Goal: Book appointment/travel/reservation

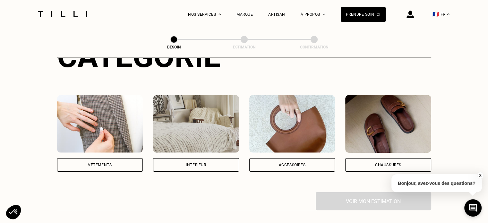
scroll to position [96, 0]
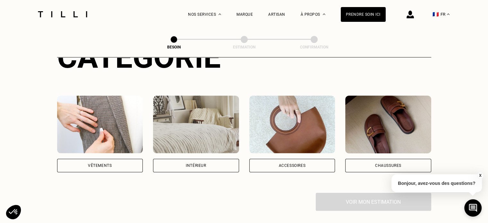
click at [121, 97] on img at bounding box center [100, 125] width 86 height 58
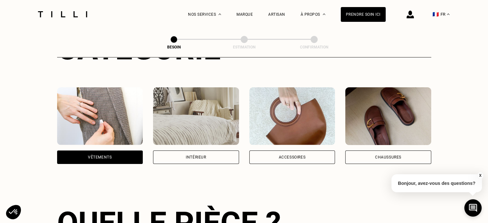
click at [121, 97] on img at bounding box center [100, 116] width 86 height 58
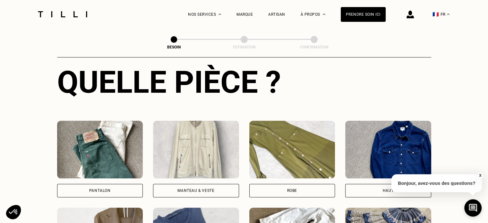
scroll to position [242, 0]
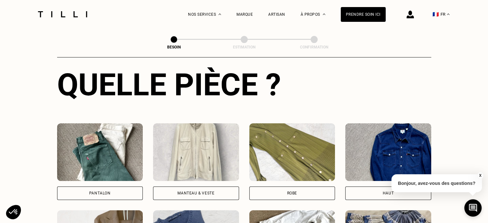
click at [130, 127] on img at bounding box center [100, 152] width 86 height 58
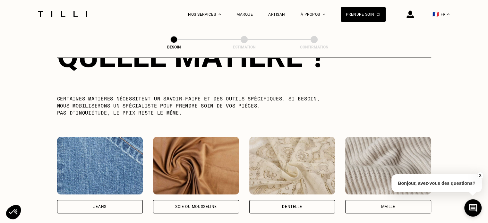
scroll to position [619, 0]
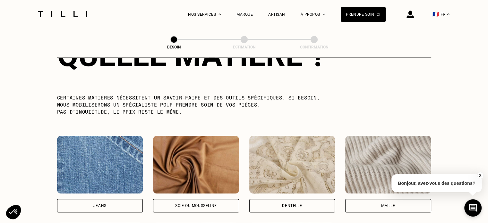
click at [121, 152] on img at bounding box center [100, 165] width 86 height 58
select select "FR"
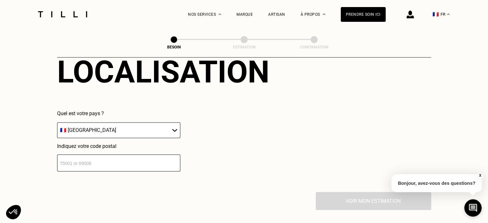
scroll to position [906, 0]
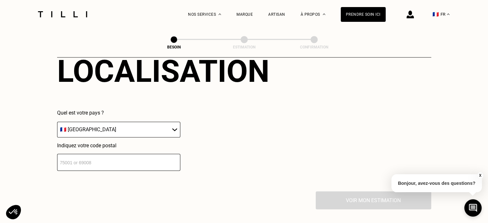
click at [154, 160] on input "number" at bounding box center [118, 162] width 123 height 17
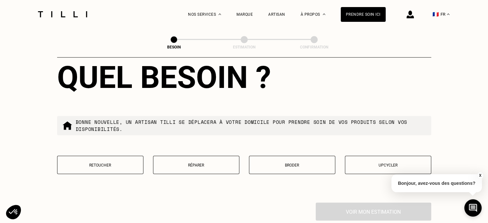
scroll to position [1070, 0]
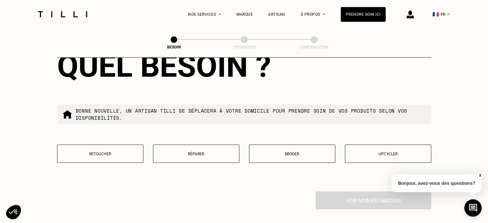
type input "33000"
click at [117, 151] on p "Retoucher" at bounding box center [100, 153] width 79 height 4
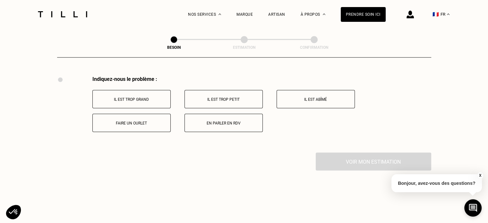
scroll to position [1185, 0]
click at [159, 120] on p "Faire un ourlet" at bounding box center [131, 122] width 71 height 4
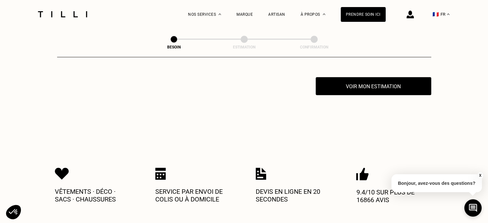
scroll to position [1262, 0]
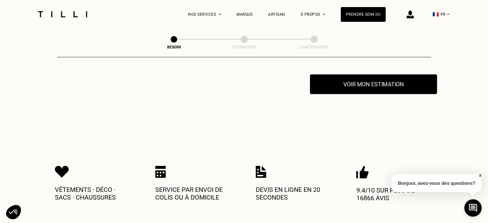
click at [333, 80] on button "Voir mon estimation" at bounding box center [373, 84] width 127 height 20
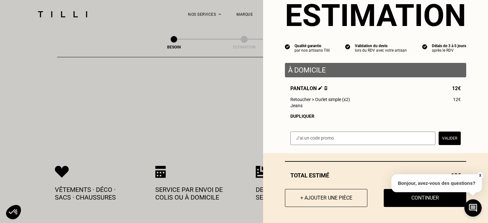
scroll to position [25, 0]
click at [402, 201] on button "Continuer" at bounding box center [424, 198] width 91 height 20
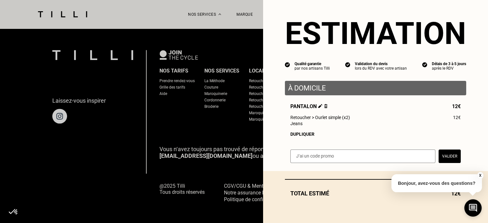
scroll to position [7, 0]
select select "FR"
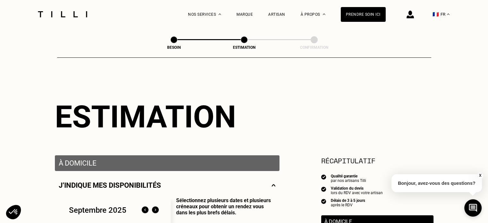
click at [247, 163] on p "À domicile" at bounding box center [167, 163] width 217 height 8
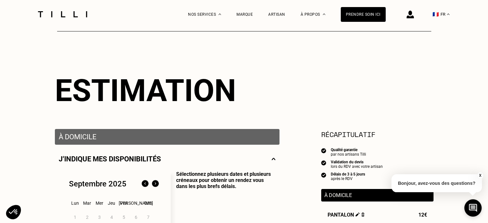
scroll to position [35, 0]
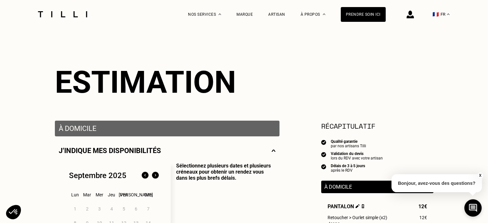
click at [272, 154] on img at bounding box center [273, 151] width 4 height 8
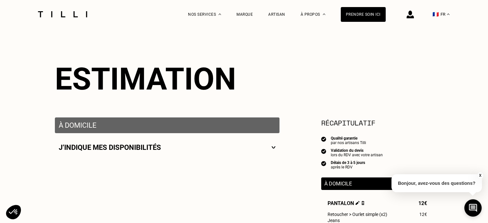
scroll to position [37, 0]
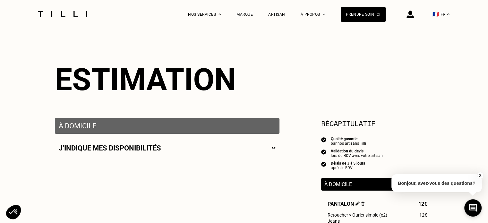
click at [272, 150] on img at bounding box center [273, 148] width 4 height 8
select select "FR"
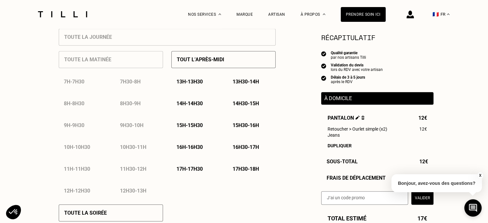
scroll to position [299, 0]
click at [481, 174] on button "X" at bounding box center [479, 175] width 6 height 7
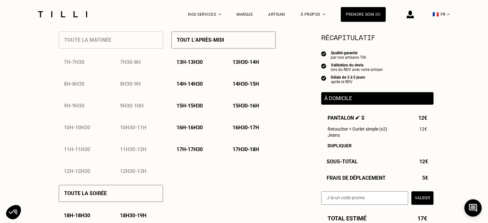
scroll to position [317, 0]
